Goal: Task Accomplishment & Management: Manage account settings

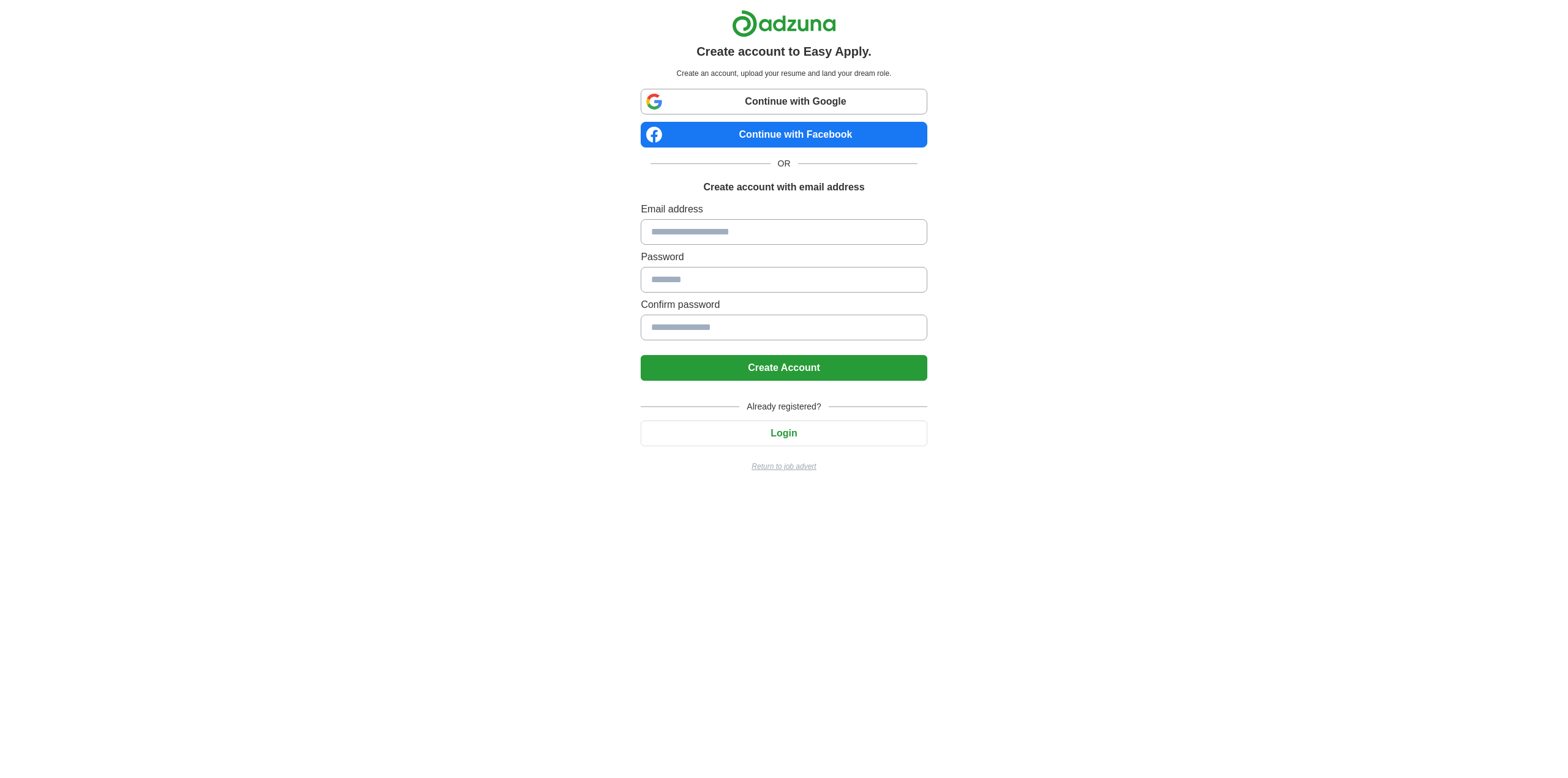
click at [726, 228] on input at bounding box center [784, 232] width 286 height 26
click at [1155, 211] on div "Create account to Easy Apply. Create an account, upload your resume and land yo…" at bounding box center [784, 246] width 764 height 492
click at [774, 186] on h1 "Create account with email address" at bounding box center [783, 187] width 161 height 14
click at [767, 424] on button "Login" at bounding box center [784, 433] width 286 height 26
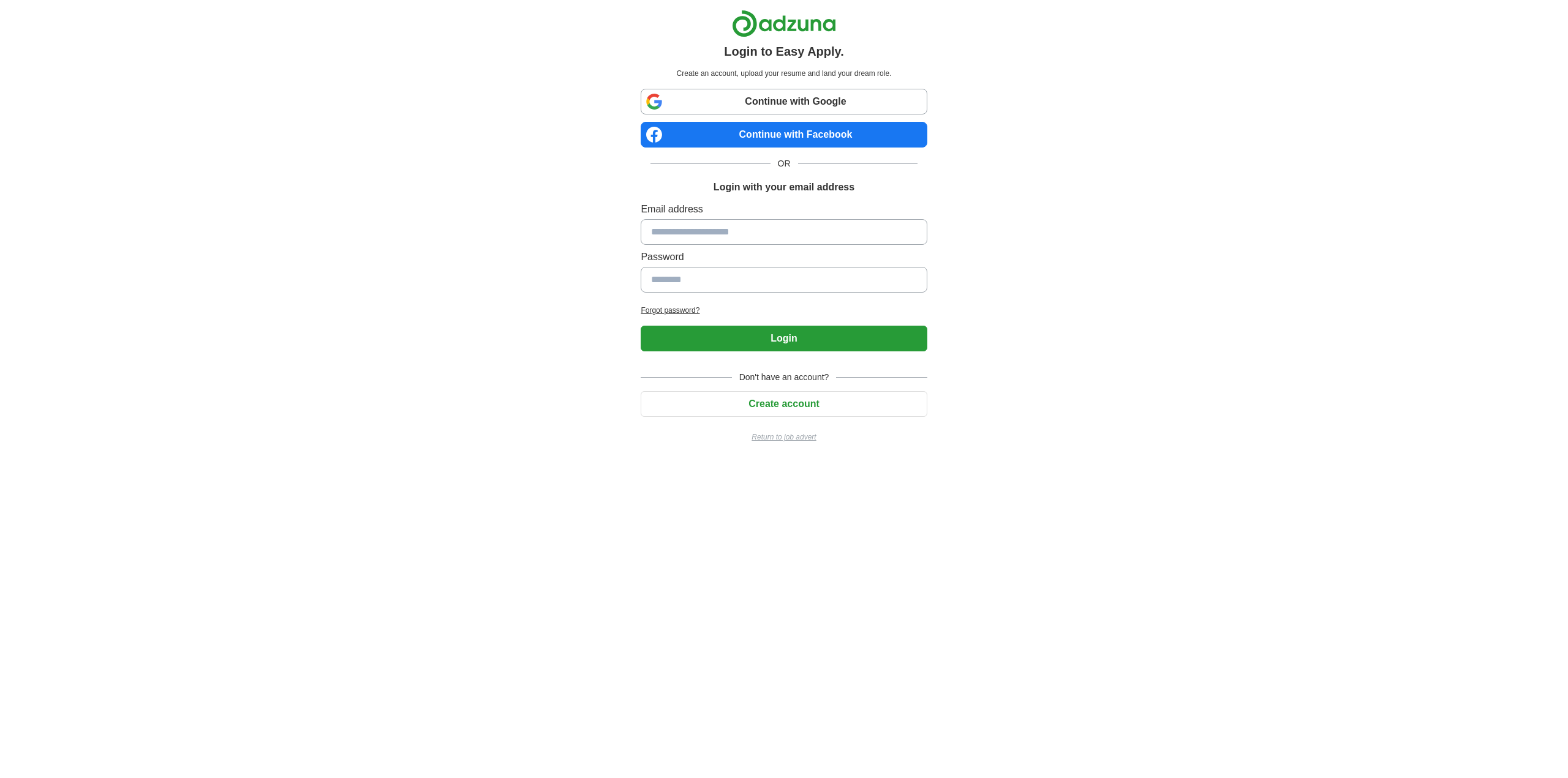
click at [716, 217] on div "Email address Password" at bounding box center [784, 249] width 286 height 96
click at [716, 230] on input at bounding box center [784, 232] width 286 height 26
type input "**********"
click at [690, 284] on input at bounding box center [784, 280] width 286 height 26
click at [761, 283] on input at bounding box center [784, 280] width 286 height 26
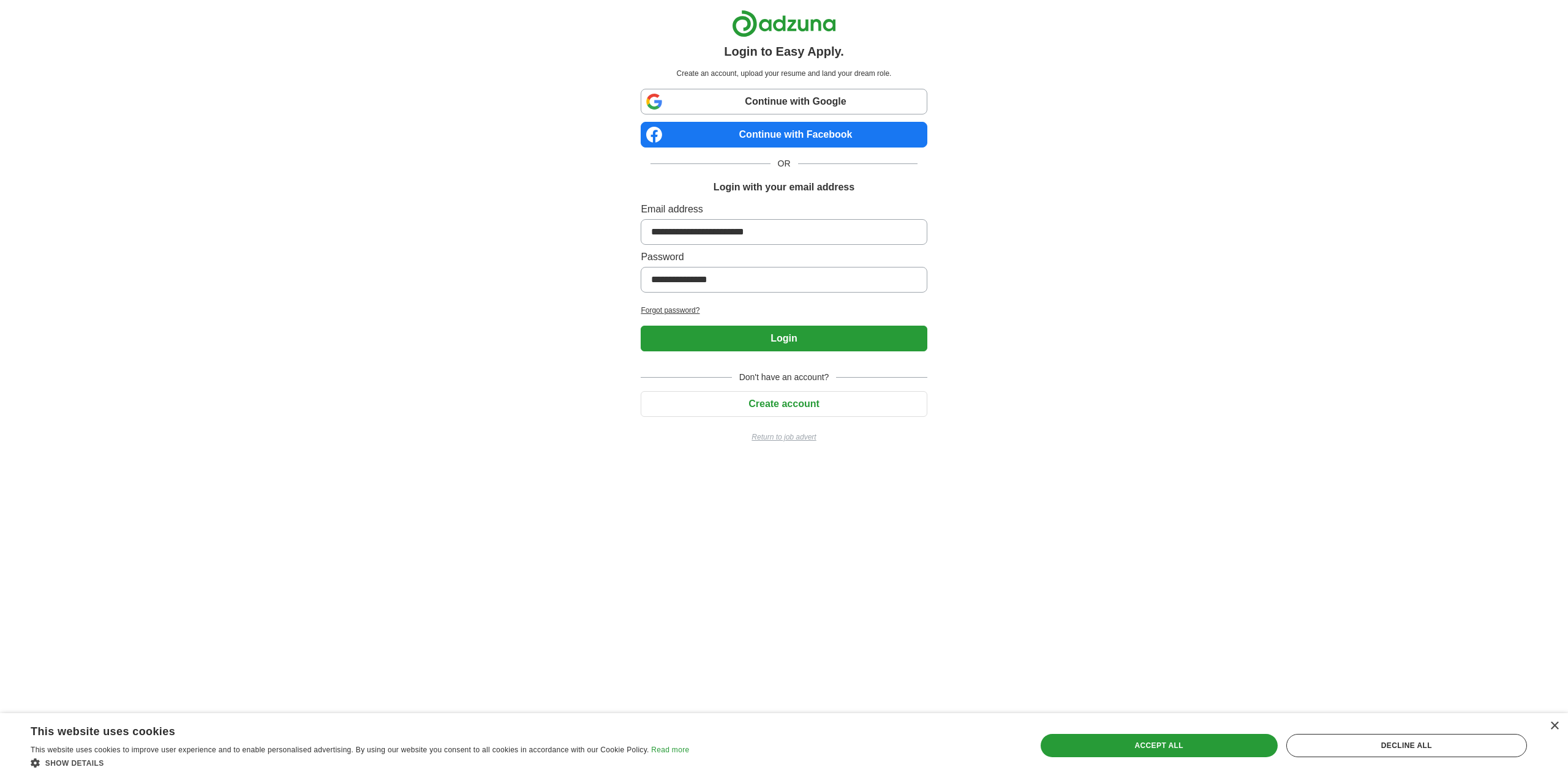
type input "**********"
click at [641, 326] on button "Login" at bounding box center [784, 338] width 286 height 26
